Goal: Task Accomplishment & Management: Manage account settings

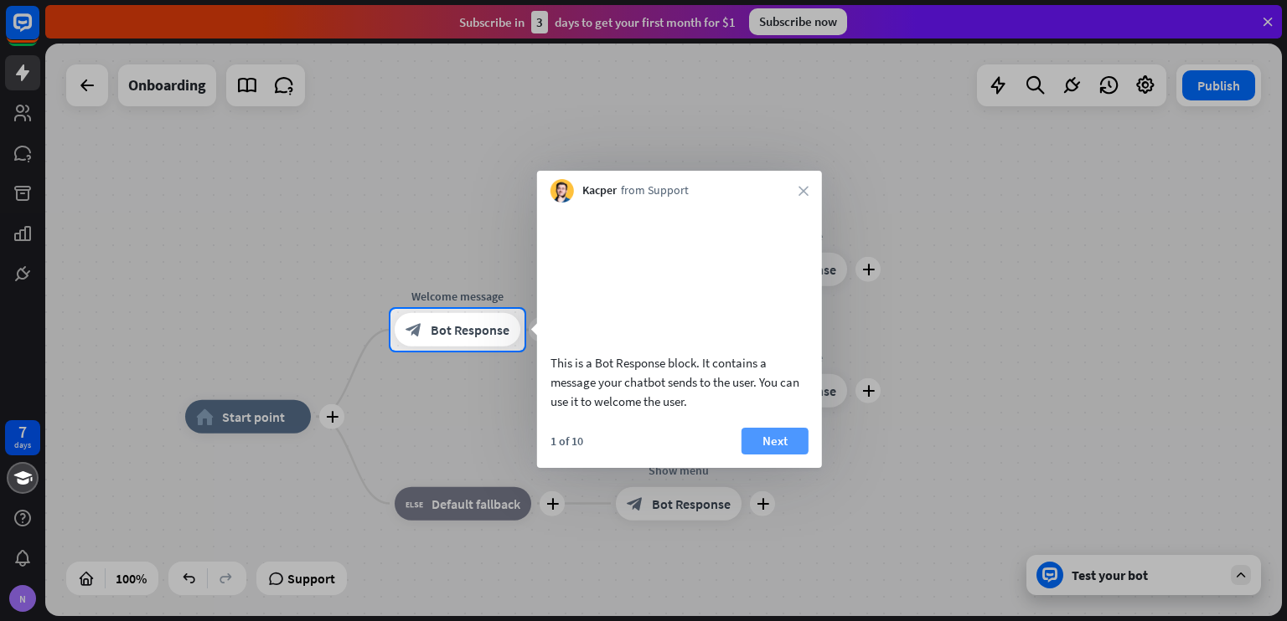
click at [789, 455] on button "Next" at bounding box center [774, 441] width 67 height 27
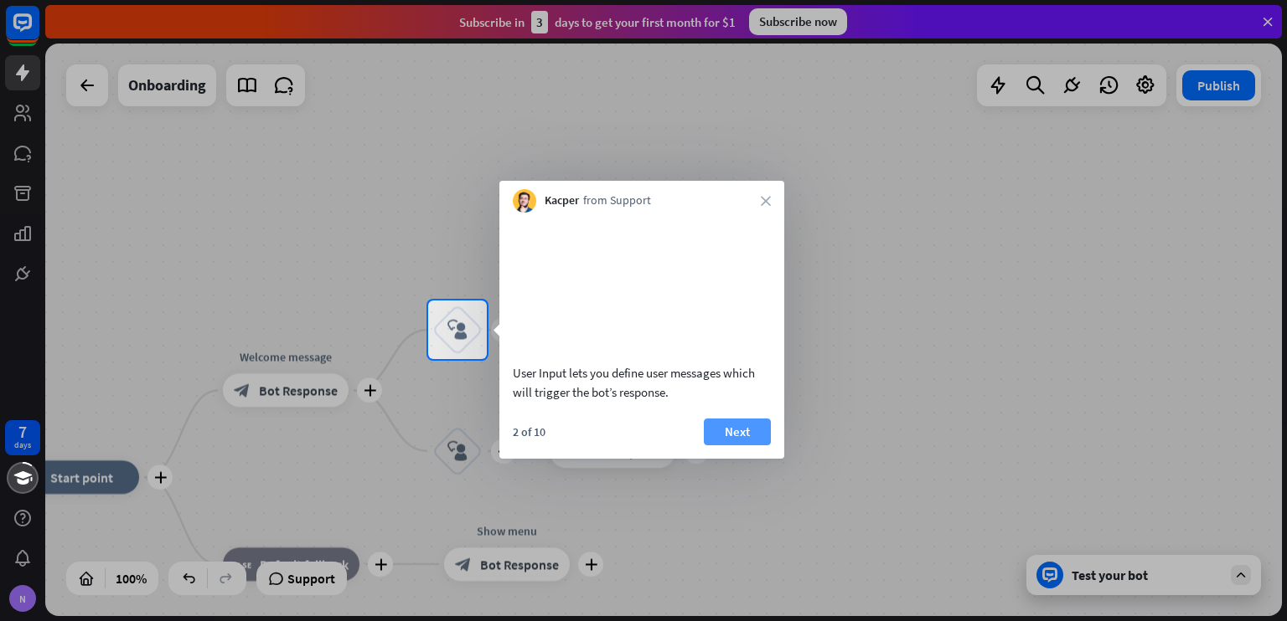
click at [734, 446] on button "Next" at bounding box center [737, 432] width 67 height 27
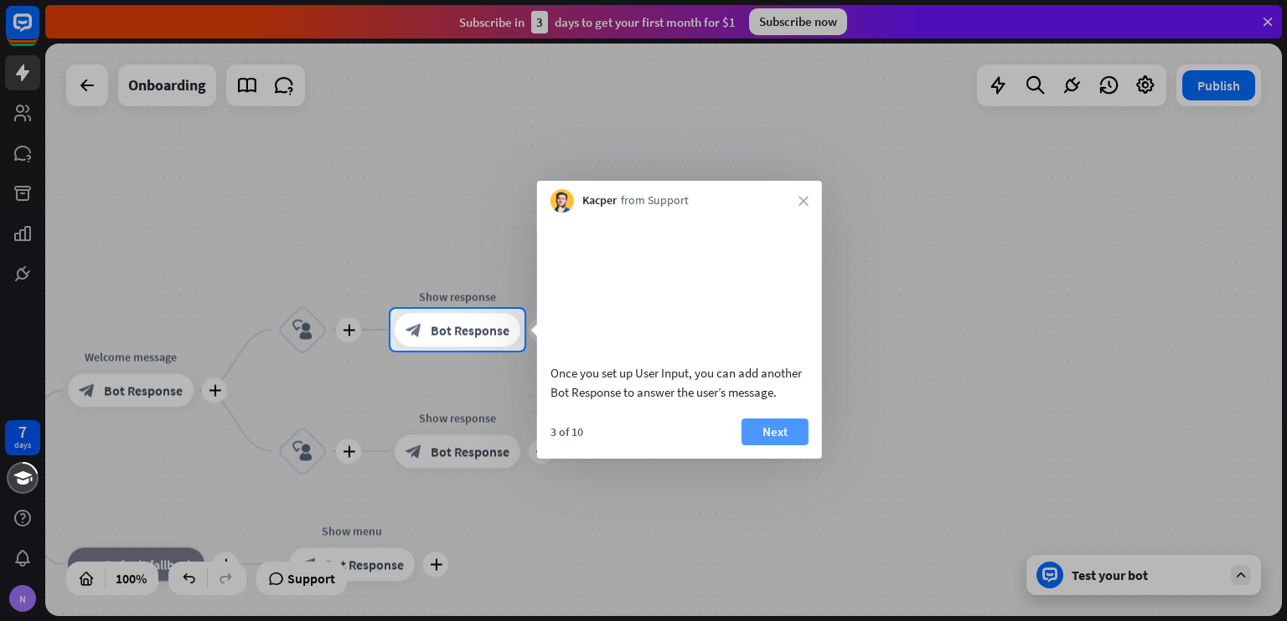
click at [769, 446] on button "Next" at bounding box center [774, 432] width 67 height 27
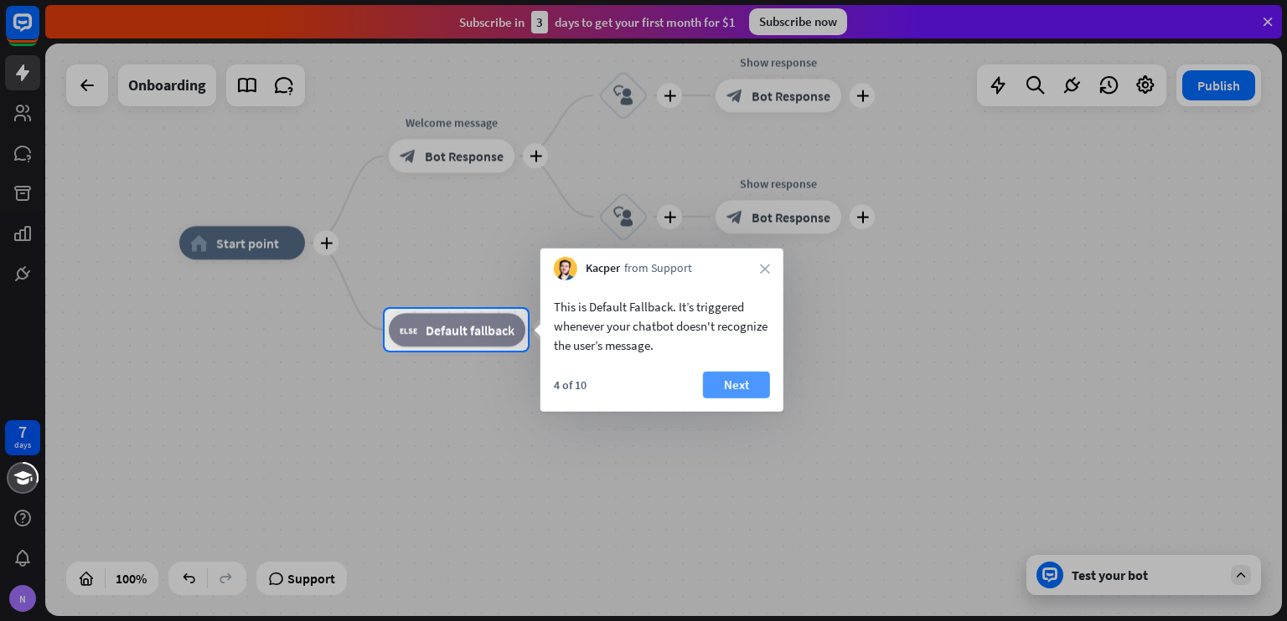
click at [730, 383] on button "Next" at bounding box center [736, 385] width 67 height 27
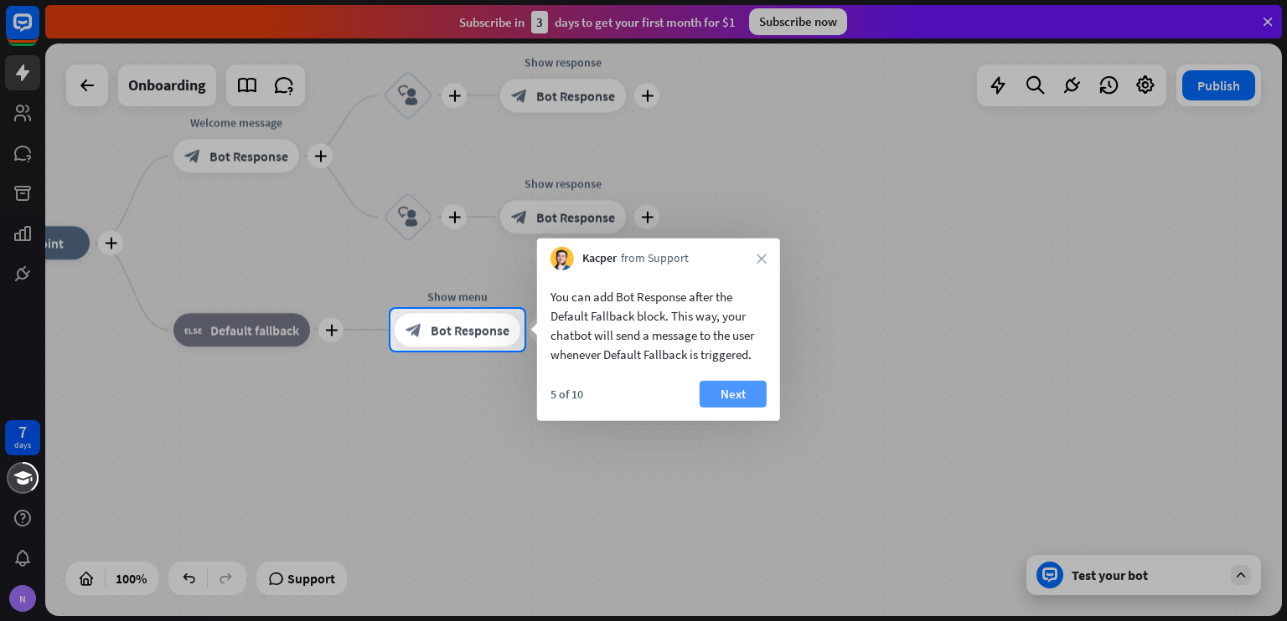
click at [745, 391] on button "Next" at bounding box center [732, 394] width 67 height 27
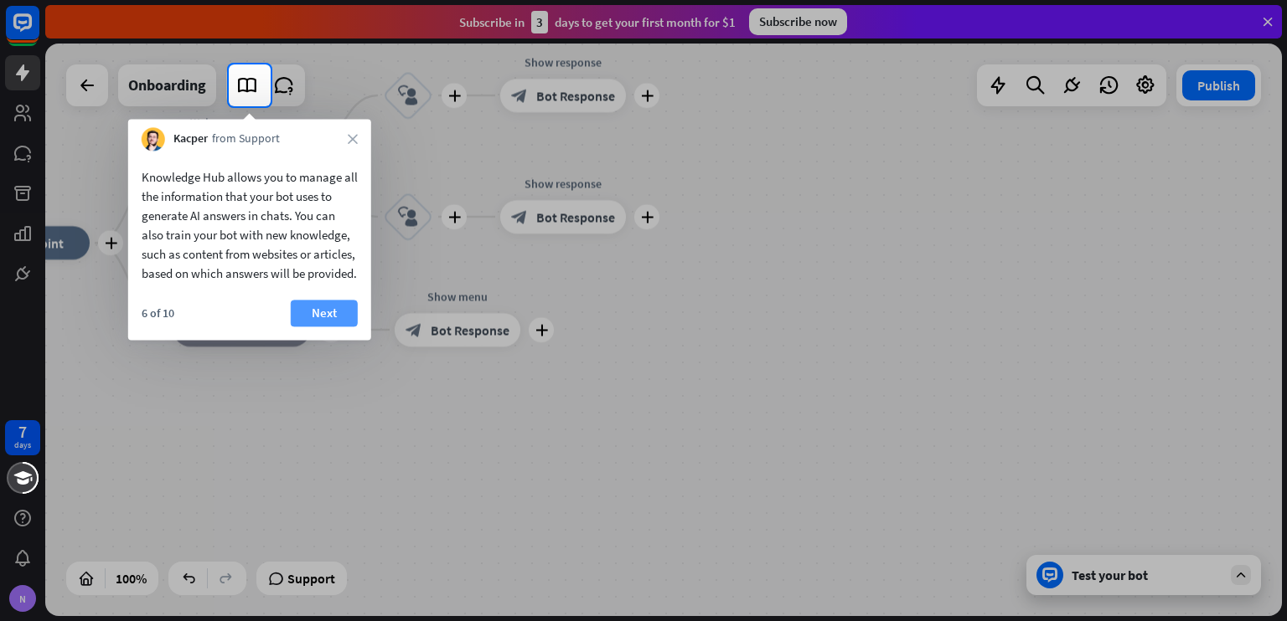
click at [322, 327] on button "Next" at bounding box center [324, 313] width 67 height 27
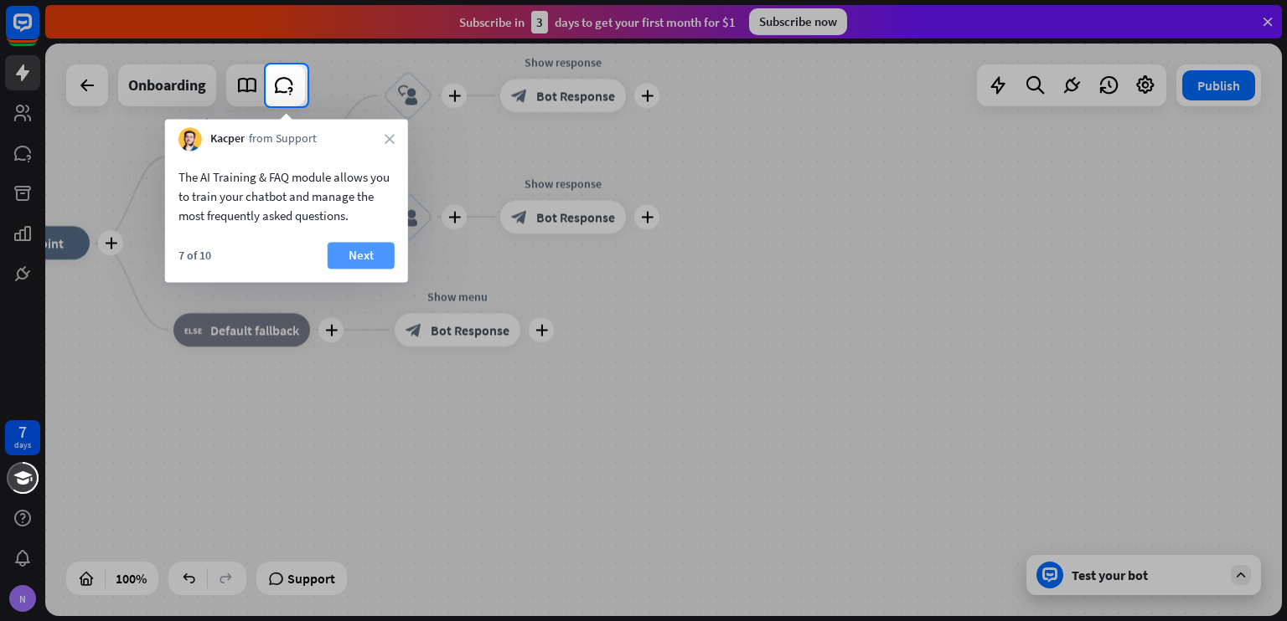
click at [349, 253] on button "Next" at bounding box center [360, 255] width 67 height 27
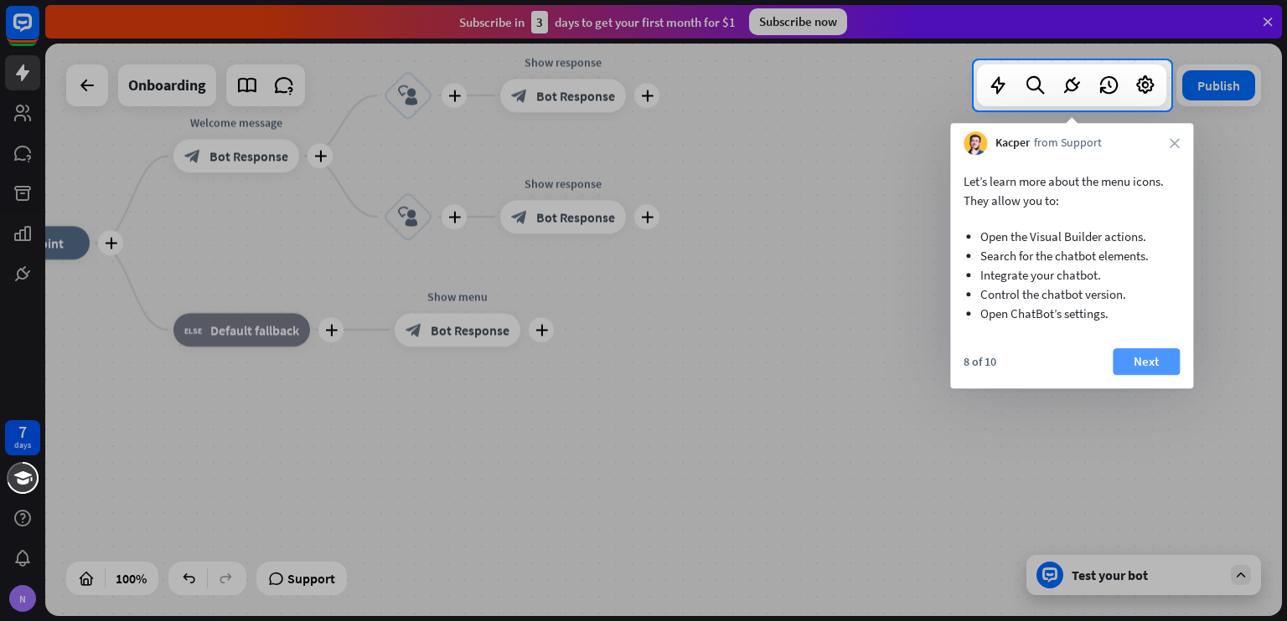
click at [1152, 360] on button "Next" at bounding box center [1145, 361] width 67 height 27
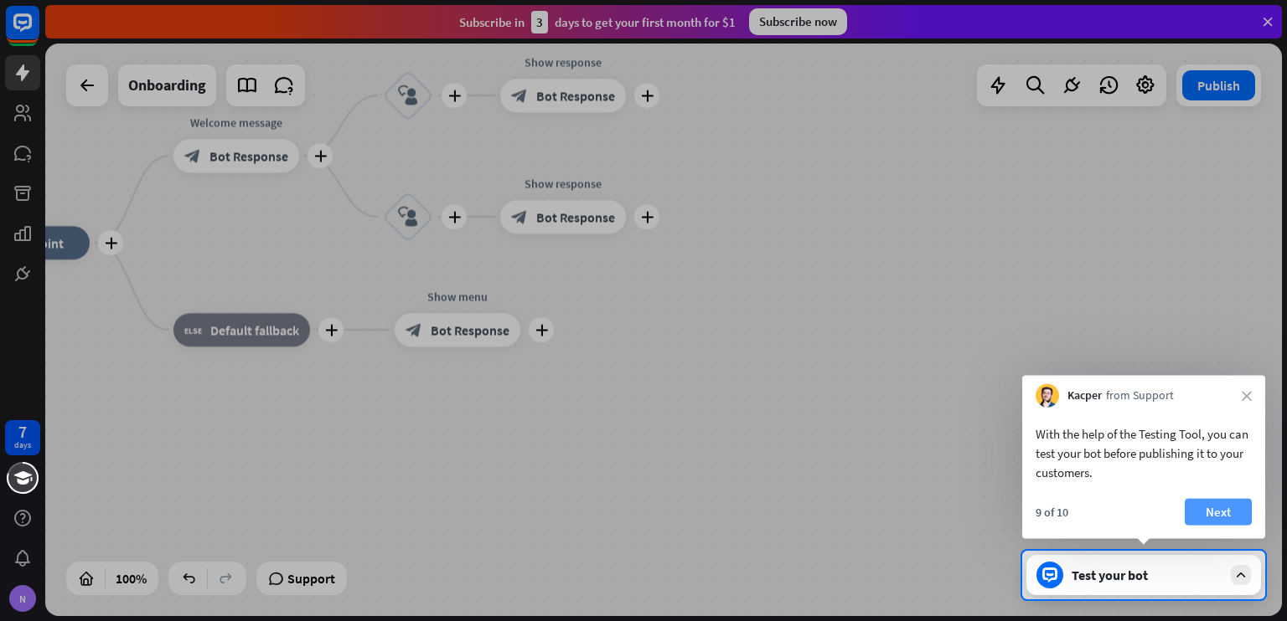
click at [1214, 507] on button "Next" at bounding box center [1217, 512] width 67 height 27
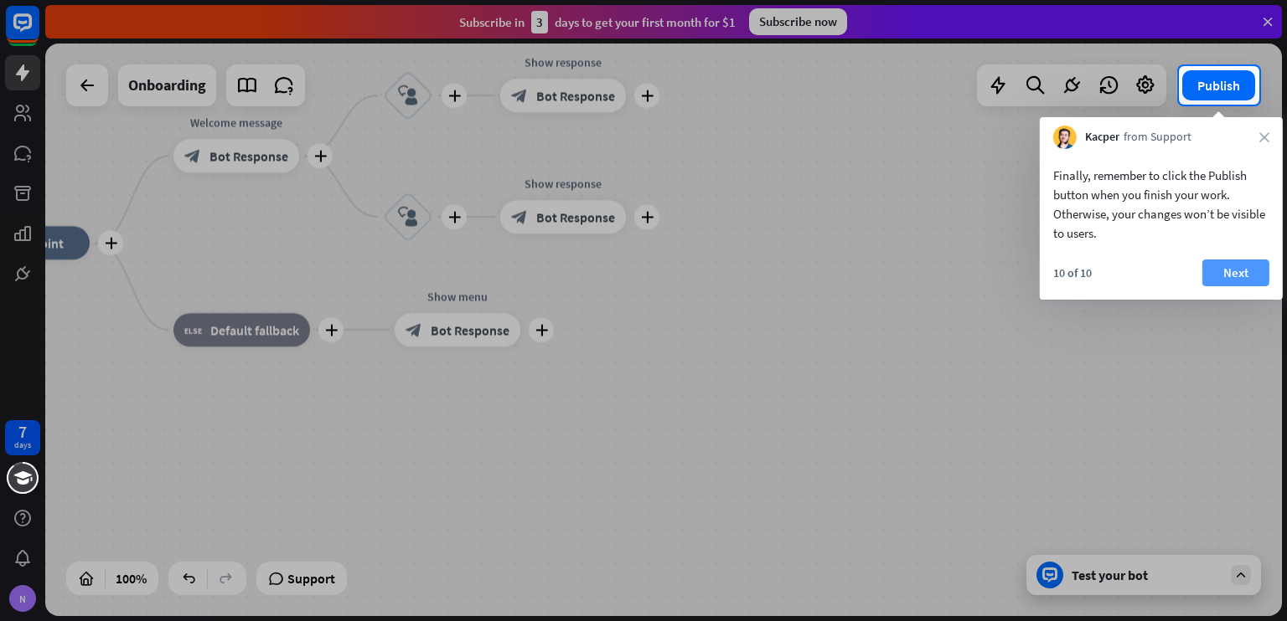
click at [1240, 263] on button "Next" at bounding box center [1235, 273] width 67 height 27
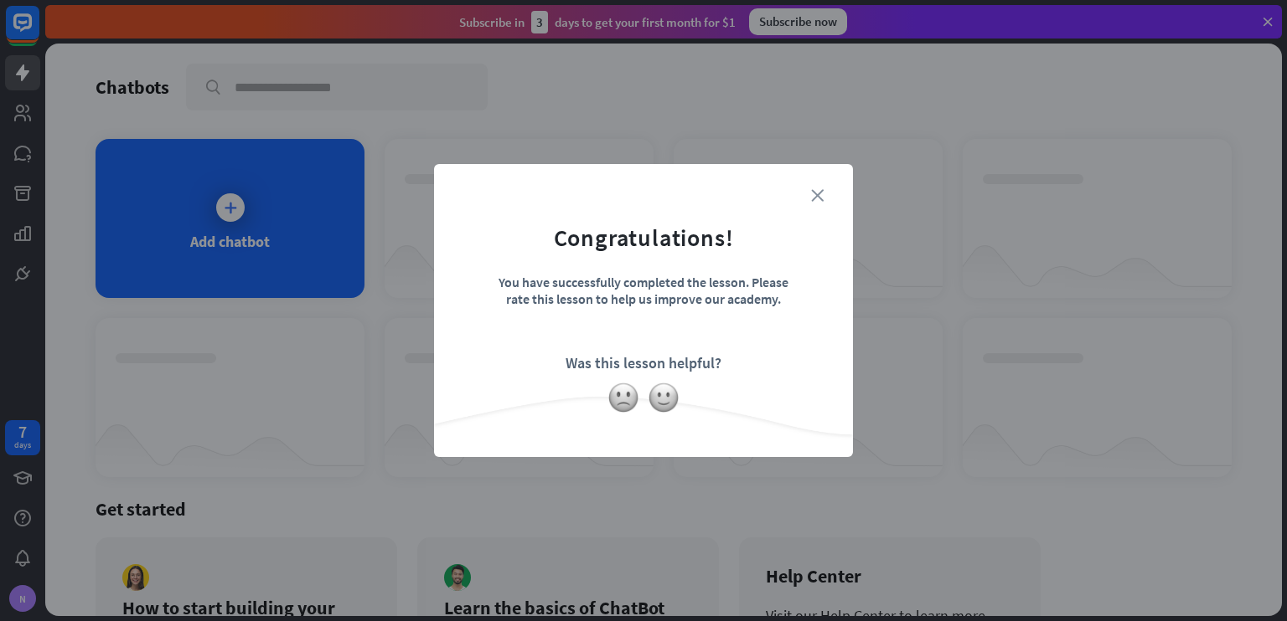
click at [822, 194] on icon "close" at bounding box center [817, 195] width 13 height 13
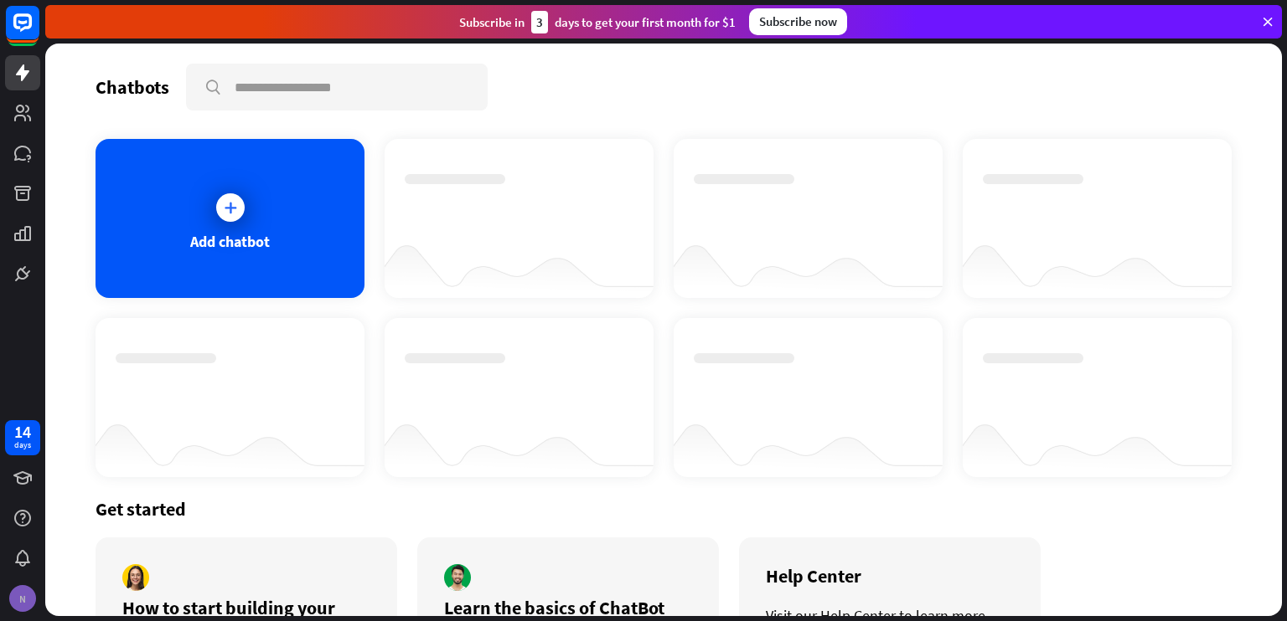
click at [15, 585] on div "N" at bounding box center [22, 598] width 35 height 35
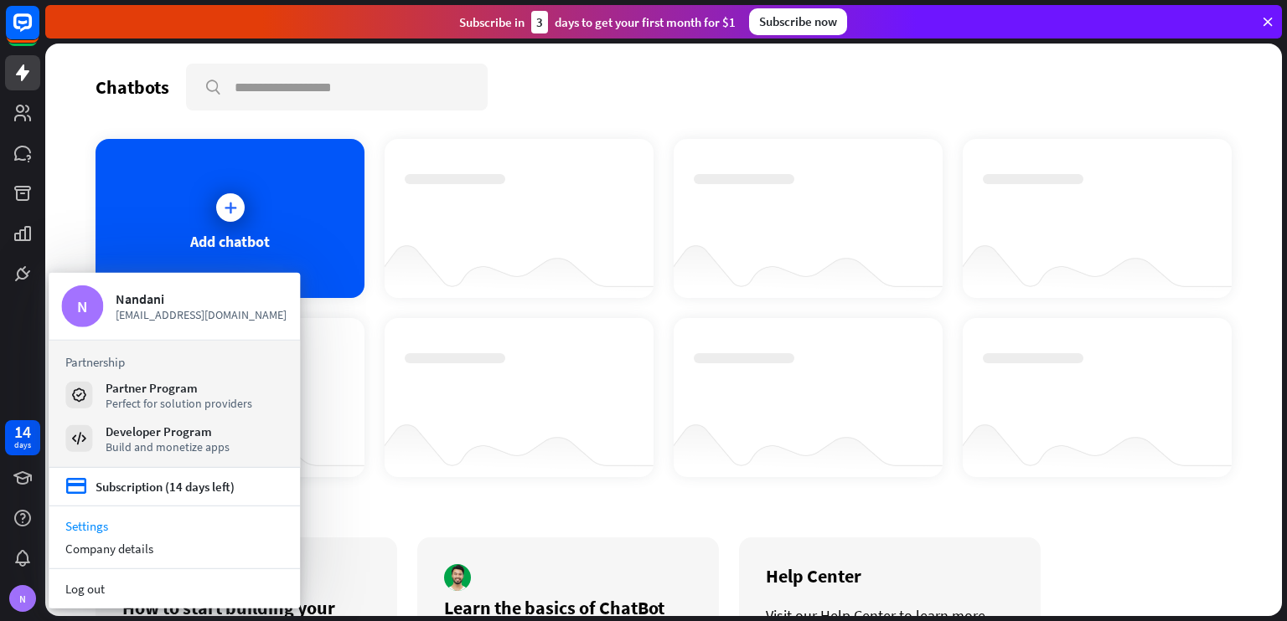
click at [94, 529] on link "Settings" at bounding box center [174, 526] width 251 height 23
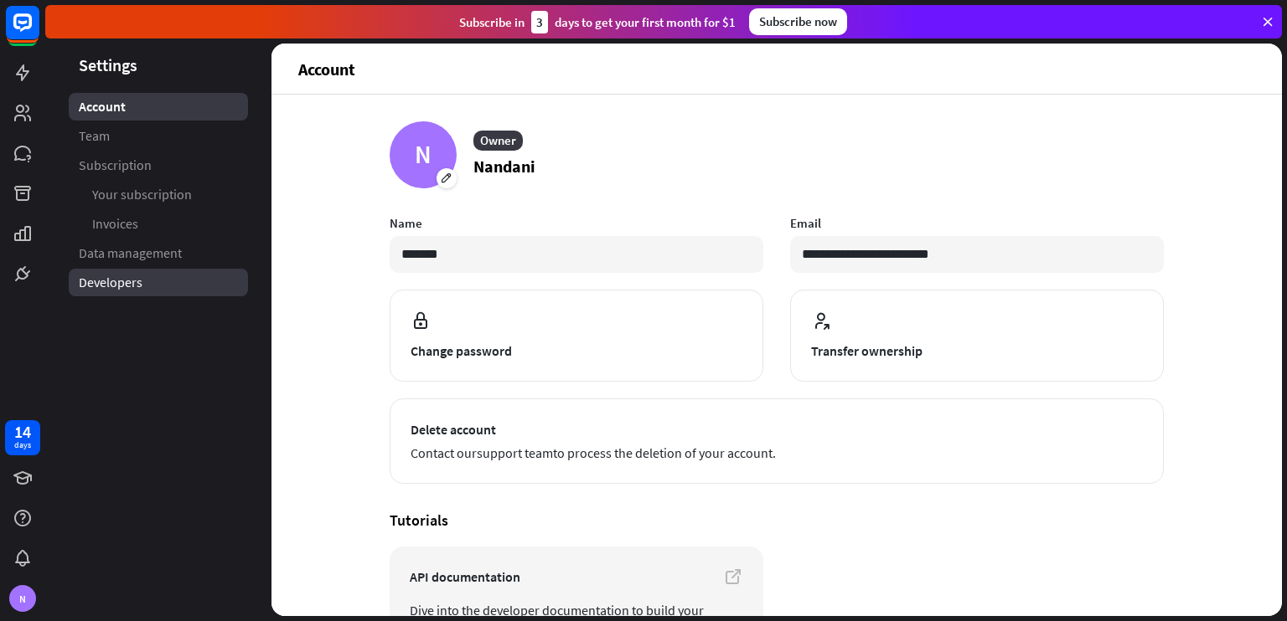
click at [121, 278] on span "Developers" at bounding box center [111, 283] width 64 height 18
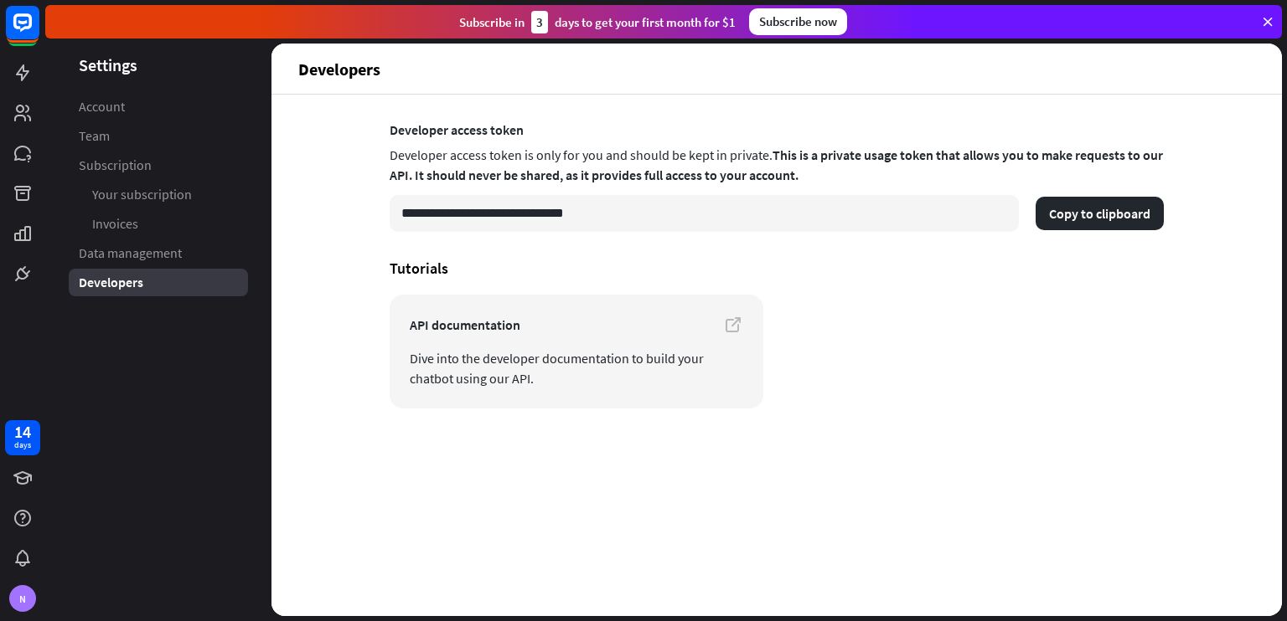
drag, startPoint x: 438, startPoint y: 132, endPoint x: 883, endPoint y: 173, distance: 446.6
click at [883, 173] on section "**********" at bounding box center [776, 176] width 774 height 111
click at [883, 173] on div "Developer access token is only for you and should be kept in private. This is a…" at bounding box center [776, 167] width 774 height 50
drag, startPoint x: 464, startPoint y: 179, endPoint x: 740, endPoint y: 184, distance: 276.4
click at [740, 184] on div "Developer access token is only for you and should be kept in private. This is a…" at bounding box center [776, 167] width 774 height 50
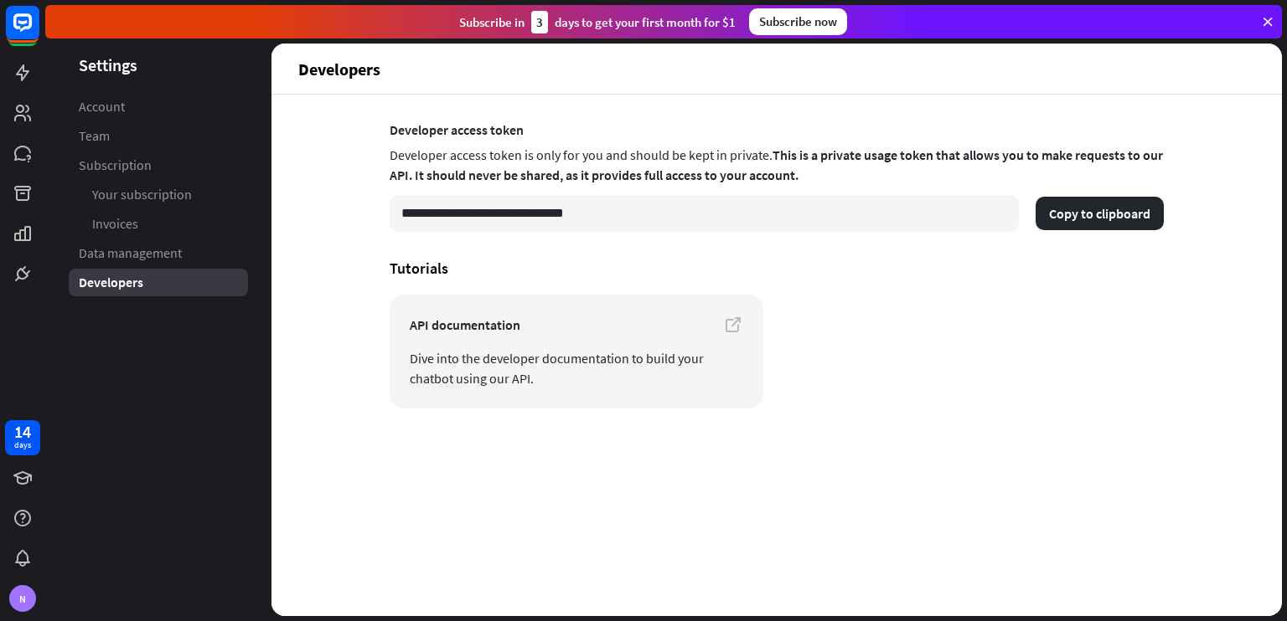
click at [740, 184] on div "Developer access token is only for you and should be kept in private. This is a…" at bounding box center [776, 167] width 774 height 50
click at [657, 173] on span "This is a private usage token that allows you to make requests to our API. It s…" at bounding box center [775, 165] width 773 height 37
